Goal: Check status: Check status

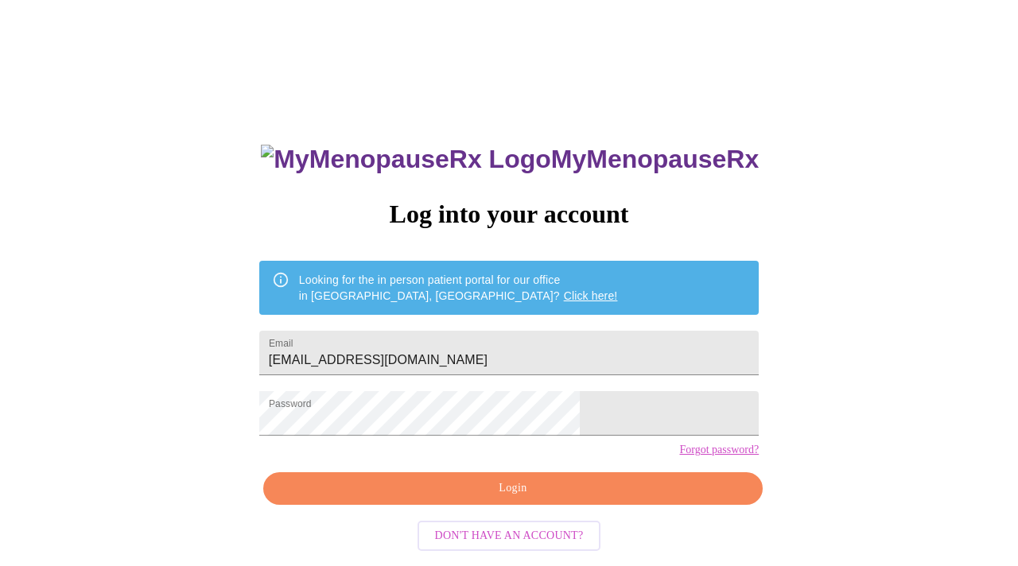
click at [514, 499] on div "MyMenopauseRx Log into your account Looking for the in person patient portal fo…" at bounding box center [508, 402] width 531 height 566
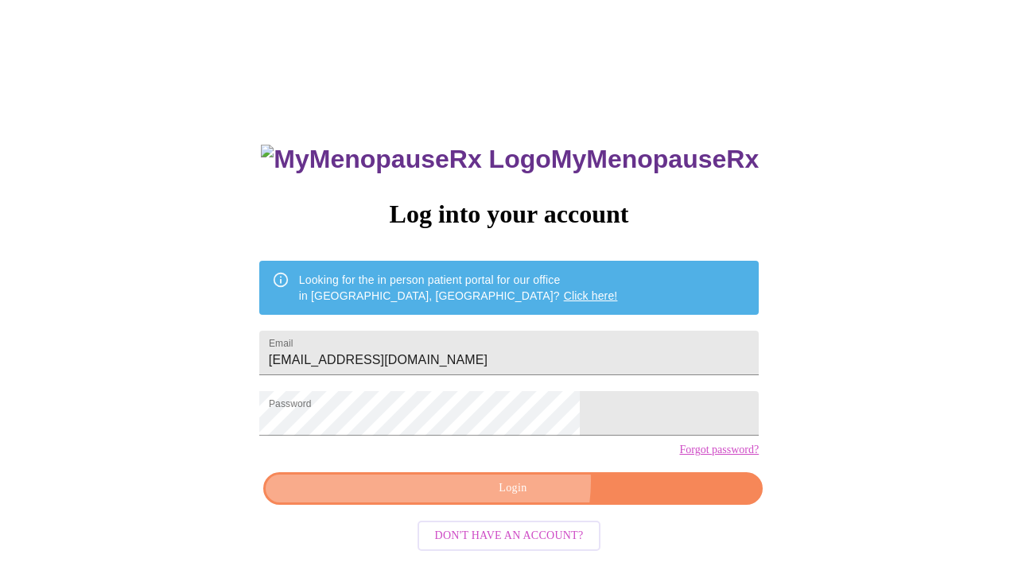
click at [515, 499] on span "Login" at bounding box center [513, 489] width 463 height 20
